Goal: Go to known website: Go to known website

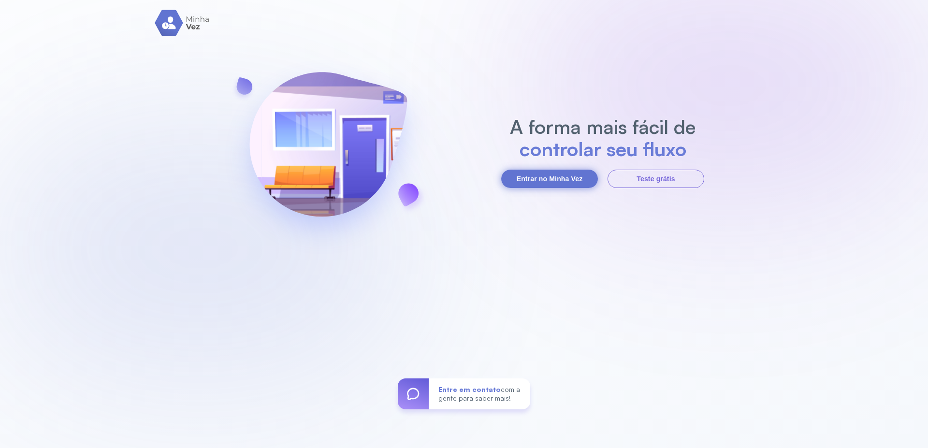
click at [546, 180] on button "Entrar no Minha Vez" at bounding box center [549, 179] width 97 height 18
